Goal: Task Accomplishment & Management: Use online tool/utility

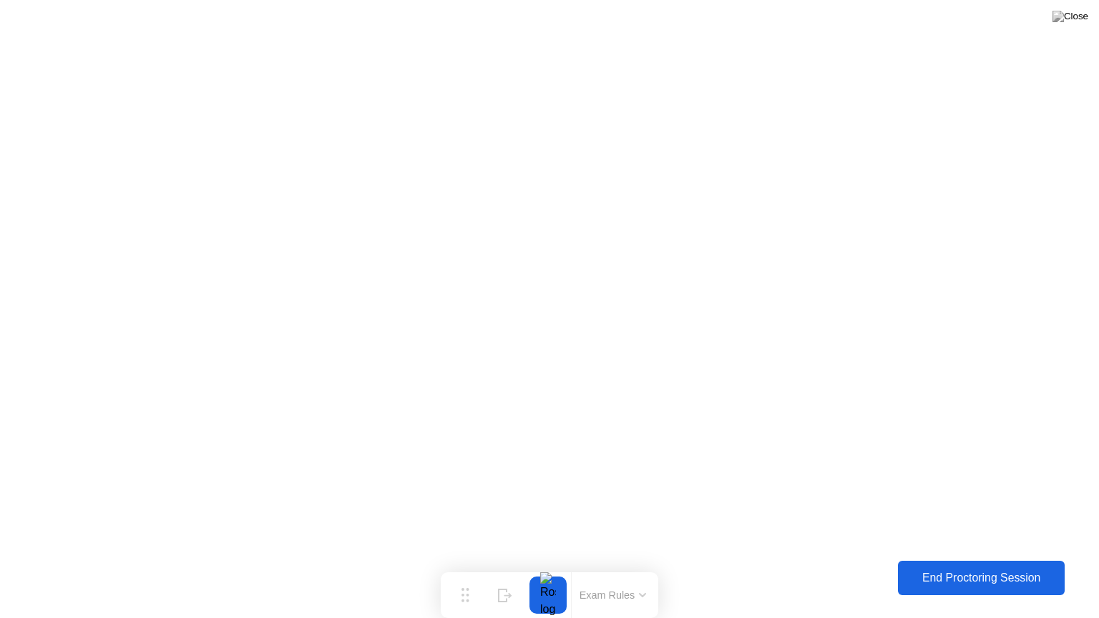
click at [953, 575] on div "End Proctoring Session" at bounding box center [981, 578] width 172 height 14
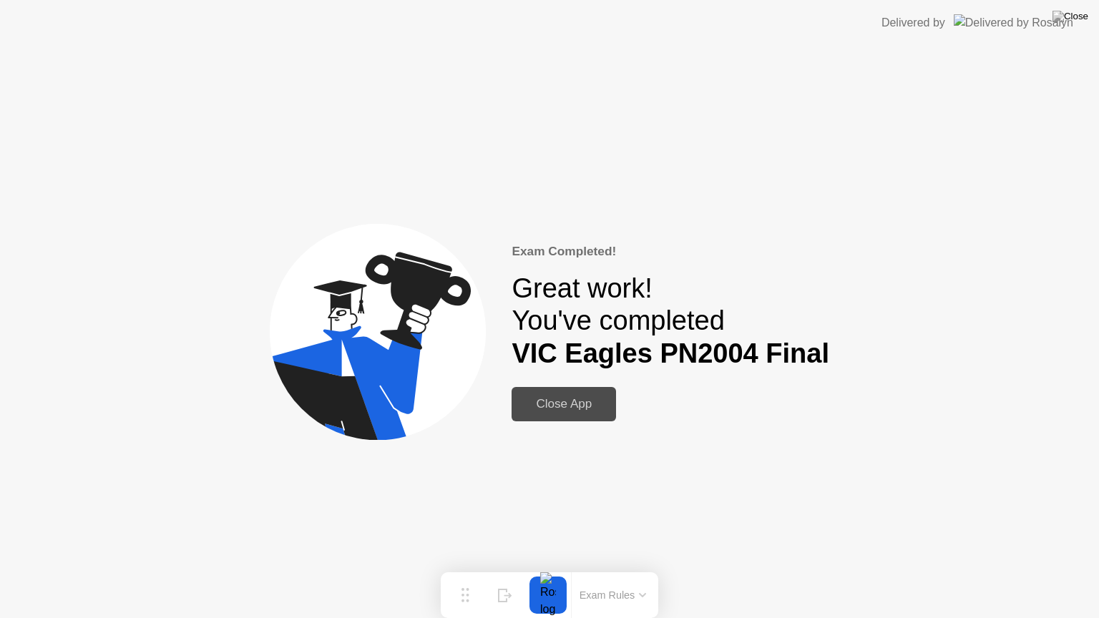
click at [580, 411] on div "Close App" at bounding box center [564, 404] width 96 height 14
